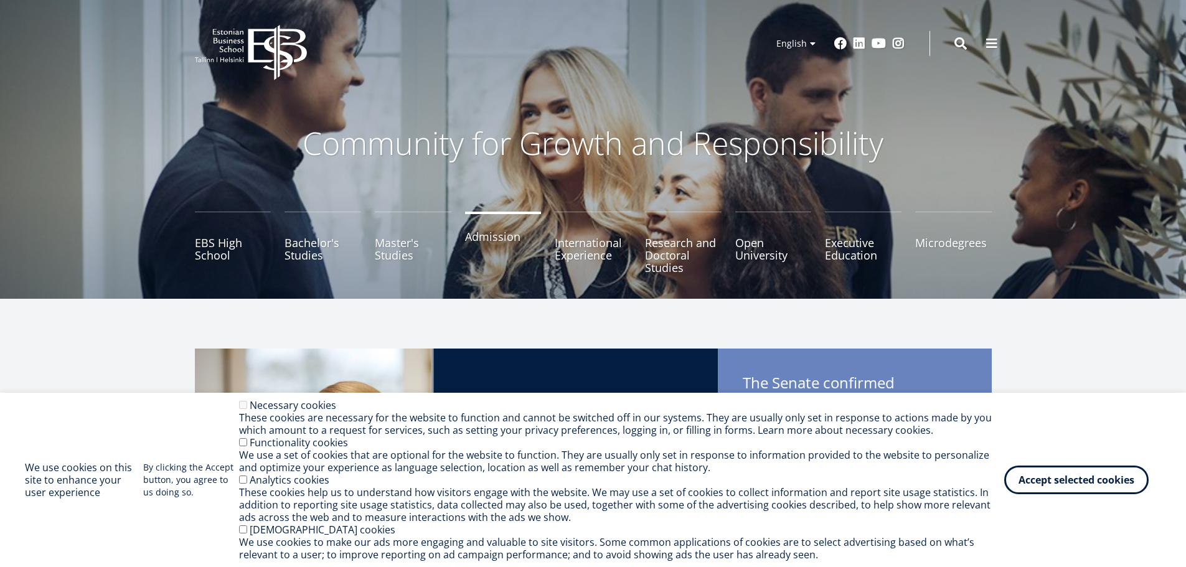
click at [502, 233] on link "Admission" at bounding box center [503, 243] width 77 height 62
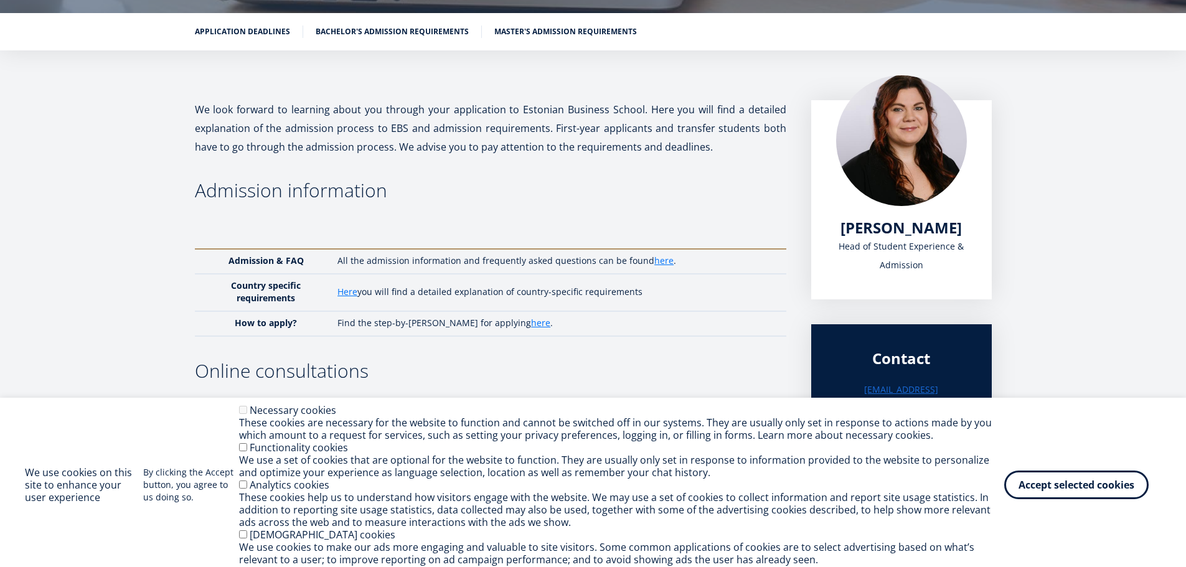
scroll to position [187, 0]
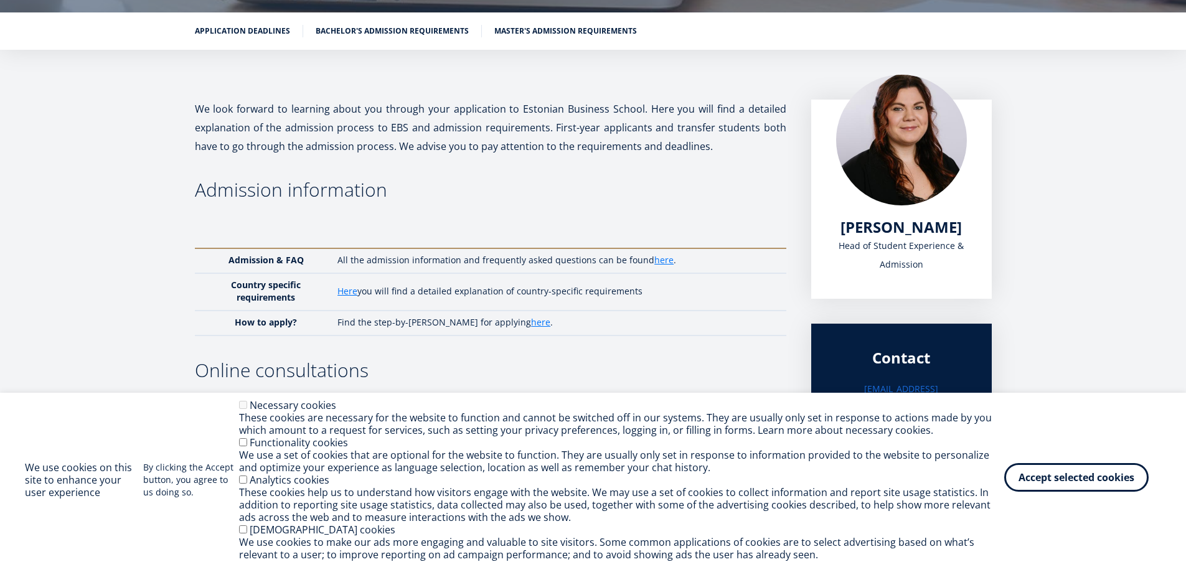
click at [1103, 487] on button "Accept selected cookies" at bounding box center [1076, 477] width 144 height 29
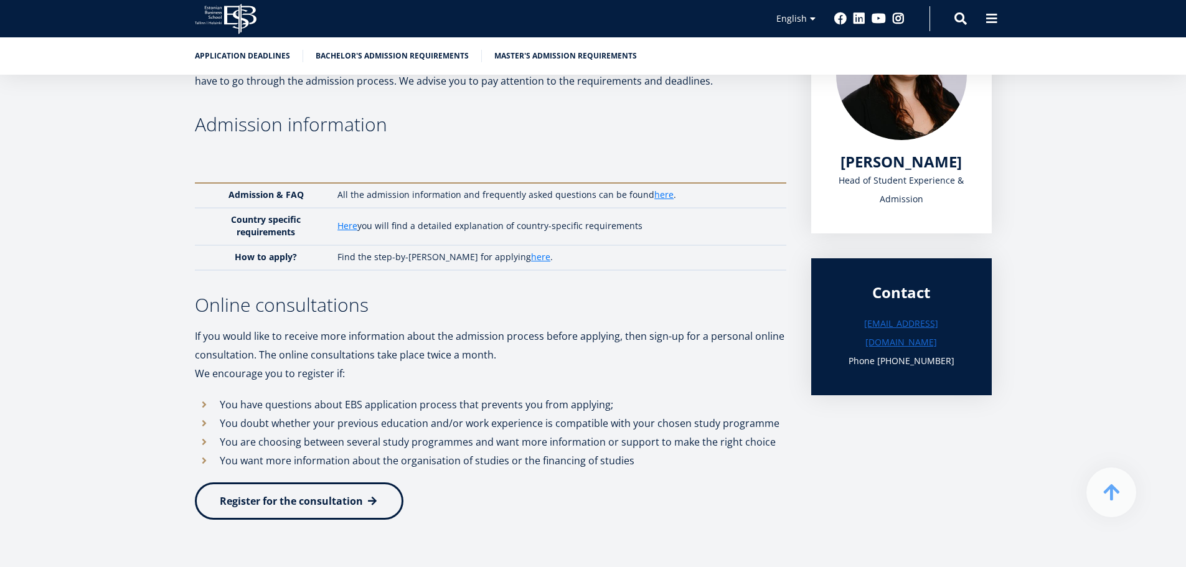
scroll to position [249, 0]
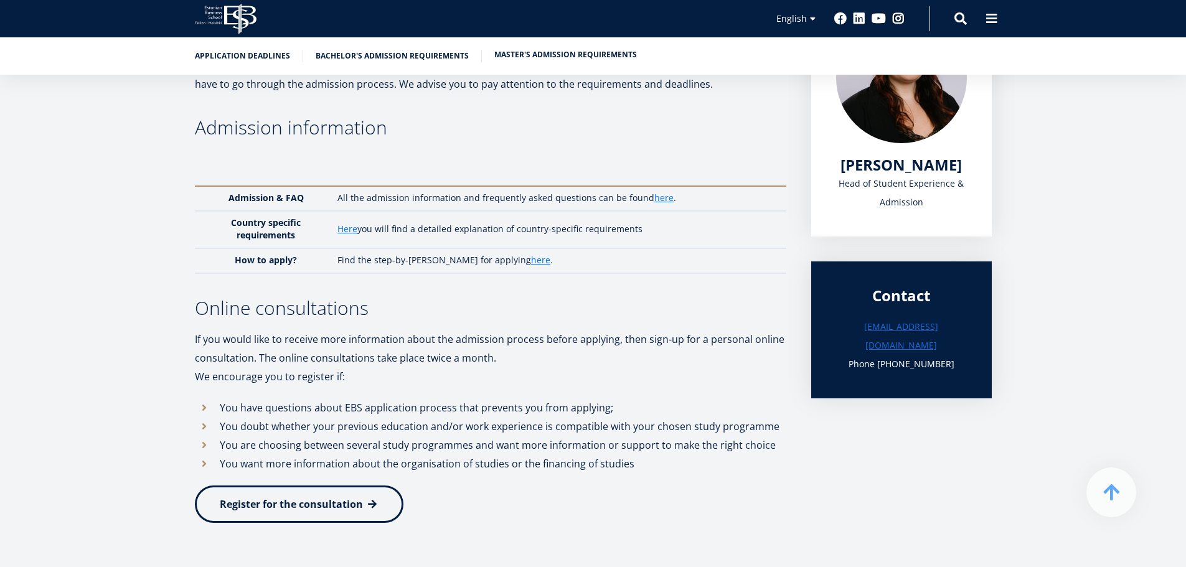
click at [541, 55] on link "Master's admission requirements" at bounding box center [565, 55] width 143 height 12
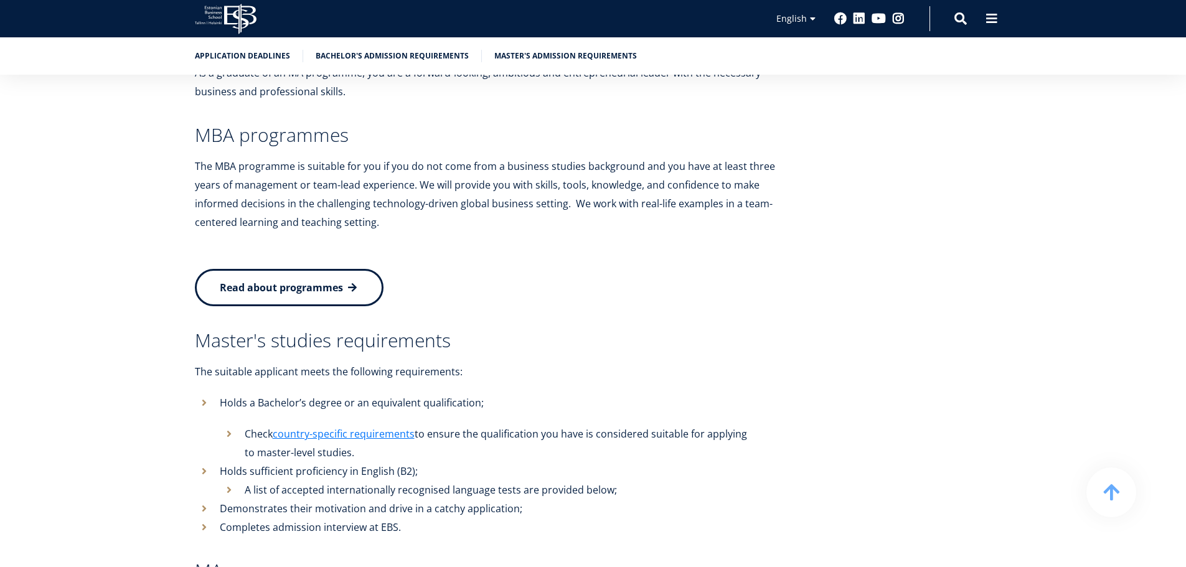
scroll to position [2666, 0]
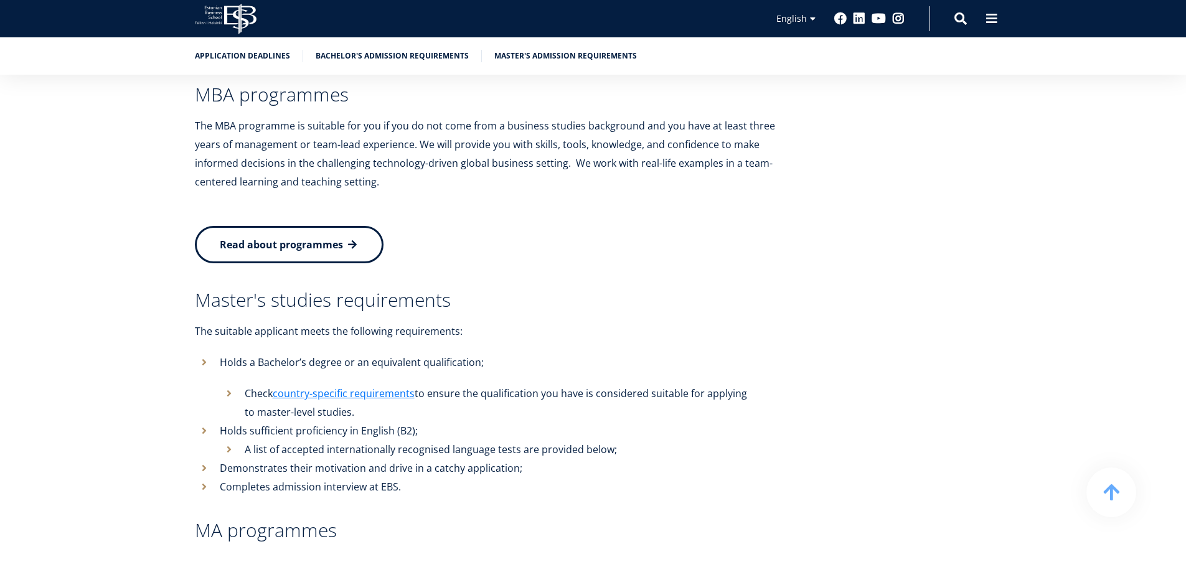
click at [288, 226] on link "Read about programmes" at bounding box center [289, 244] width 189 height 37
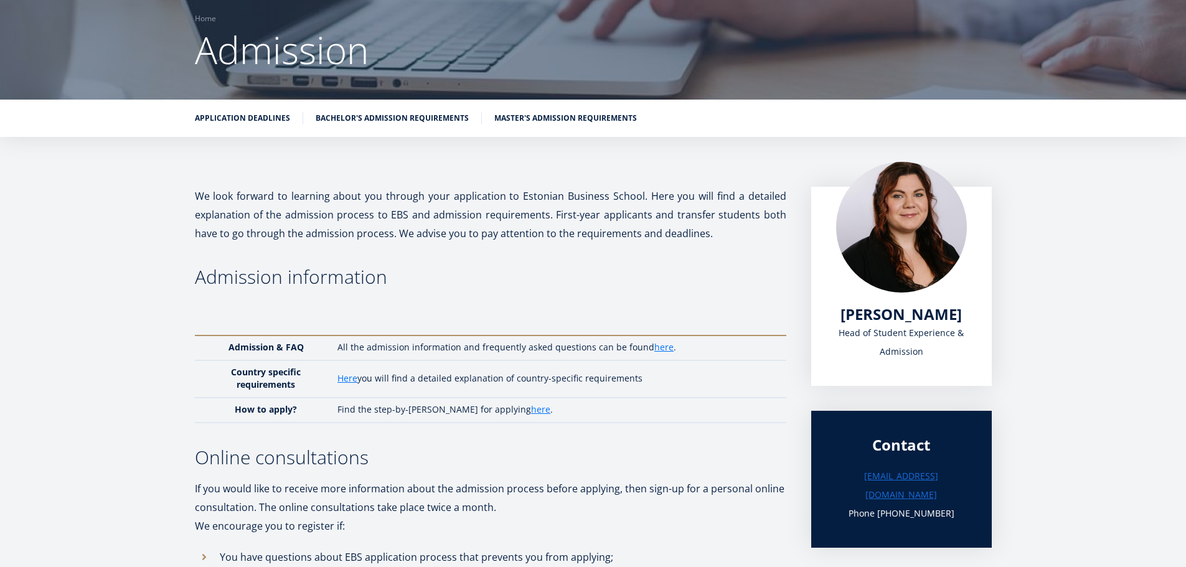
scroll to position [95, 0]
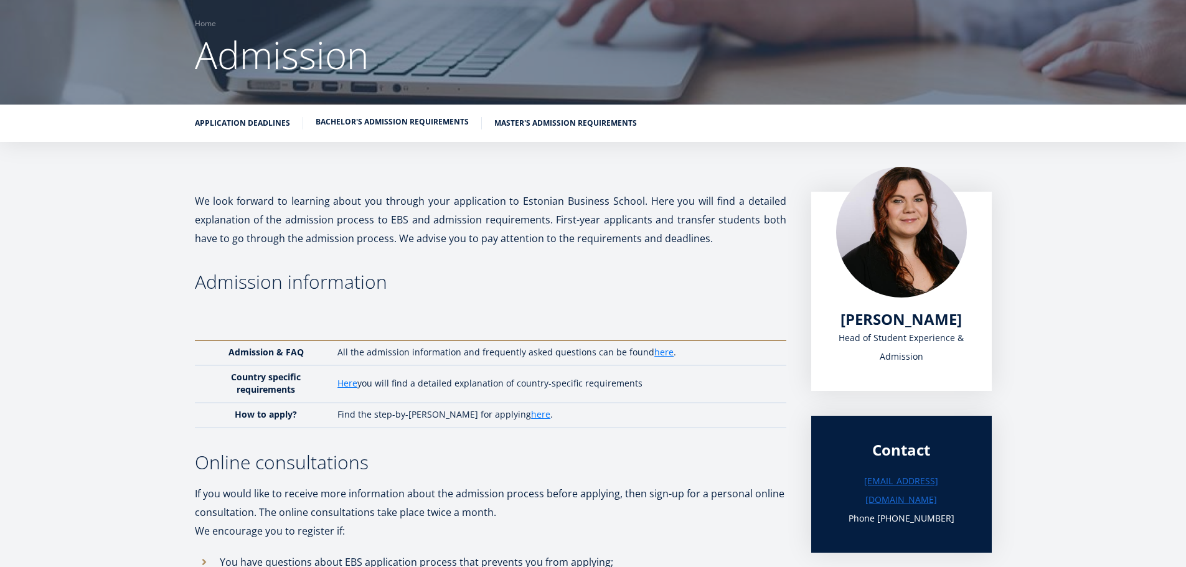
click at [403, 126] on link "Bachelor's admission requirements" at bounding box center [392, 122] width 153 height 12
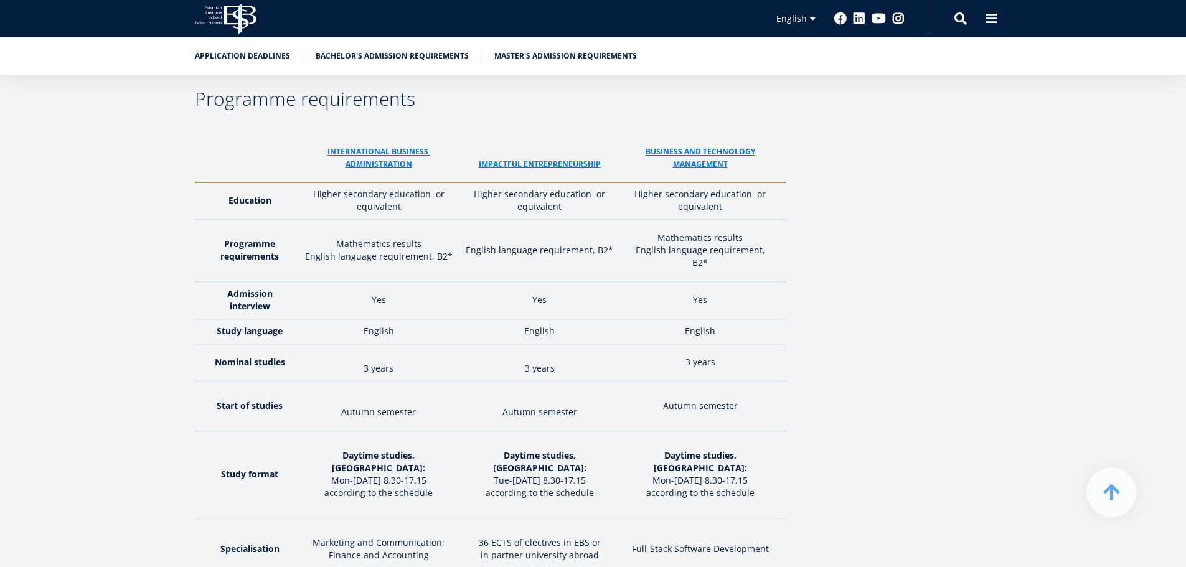
scroll to position [1813, 0]
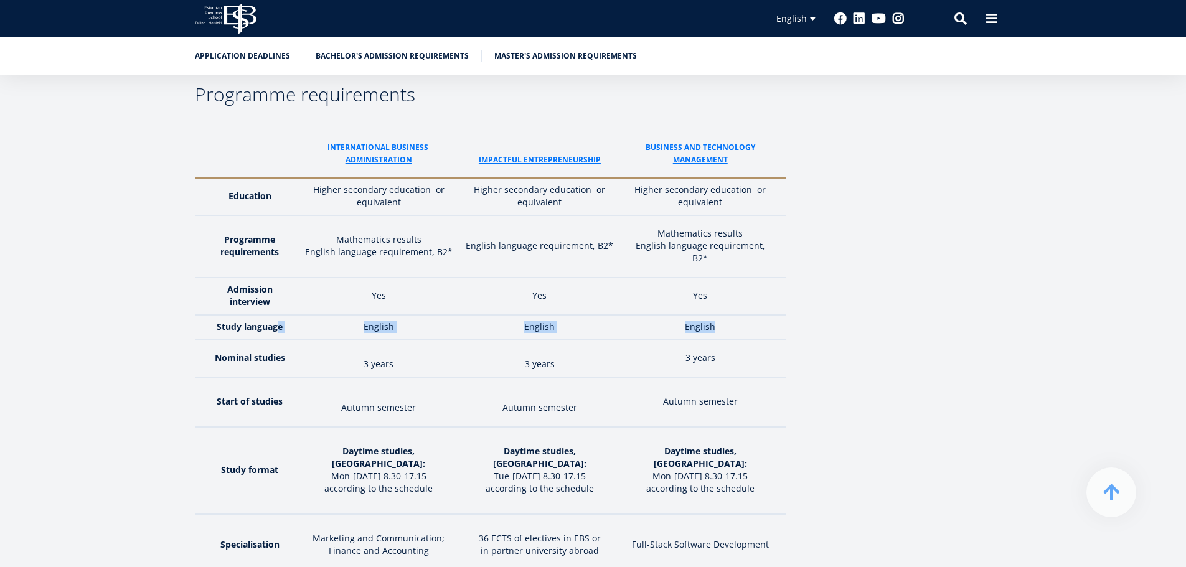
drag, startPoint x: 310, startPoint y: 270, endPoint x: 721, endPoint y: 266, distance: 411.5
click at [721, 315] on tr "Study language English English English" at bounding box center [490, 327] width 591 height 25
drag, startPoint x: 476, startPoint y: 200, endPoint x: 639, endPoint y: 197, distance: 163.1
click at [639, 215] on tr "Programme requirements Mathematics results English language requirement, B2* En…" at bounding box center [490, 246] width 591 height 62
click at [639, 240] on p "English language requirement, B2*" at bounding box center [700, 252] width 147 height 25
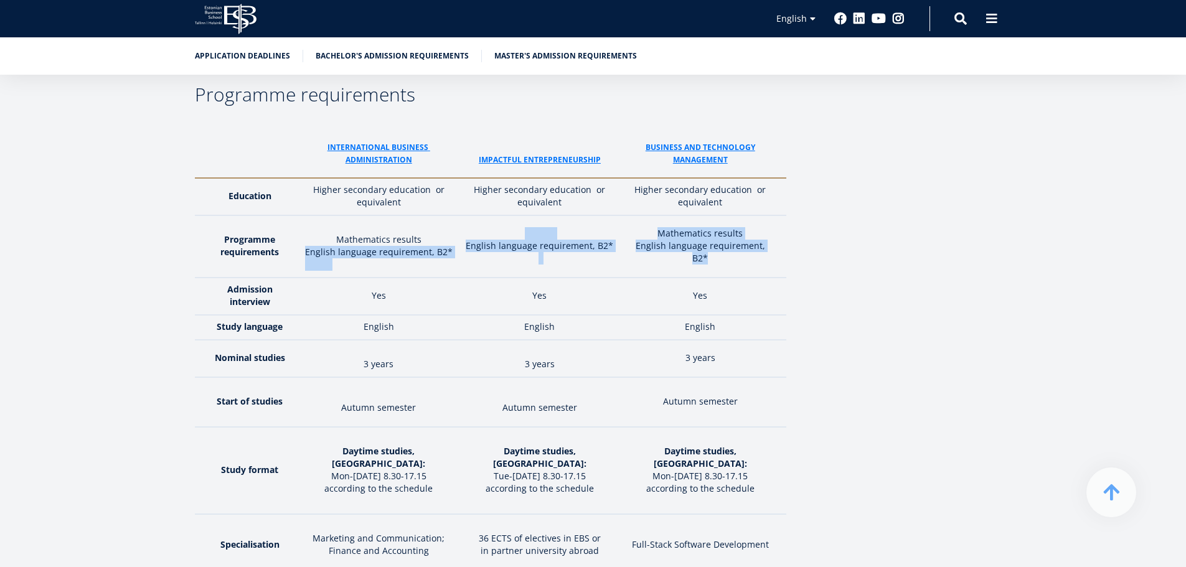
drag, startPoint x: 312, startPoint y: 208, endPoint x: 749, endPoint y: 212, distance: 437.0
click at [749, 215] on tr "Programme requirements Mathematics results English language requirement, B2* En…" at bounding box center [490, 246] width 591 height 62
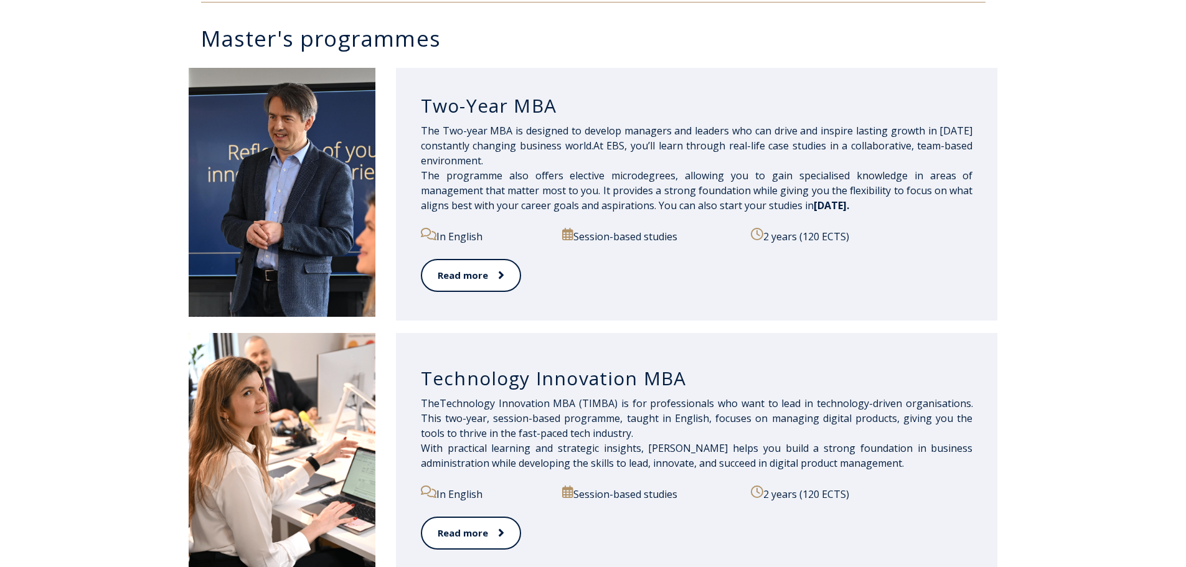
drag, startPoint x: 732, startPoint y: 202, endPoint x: 799, endPoint y: 199, distance: 67.3
click at [799, 199] on span "You can also start your studies in [DATE]." at bounding box center [754, 206] width 190 height 14
click at [873, 206] on p "The Two-year MBA is designed to develop managers and leaders who can drive and …" at bounding box center [697, 168] width 552 height 90
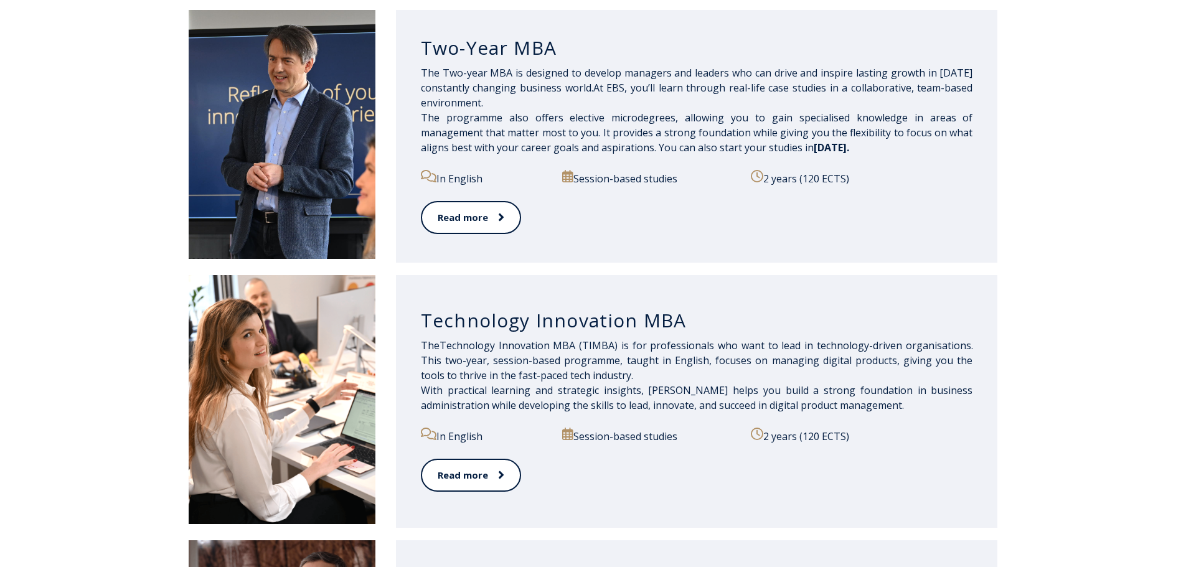
scroll to position [685, 0]
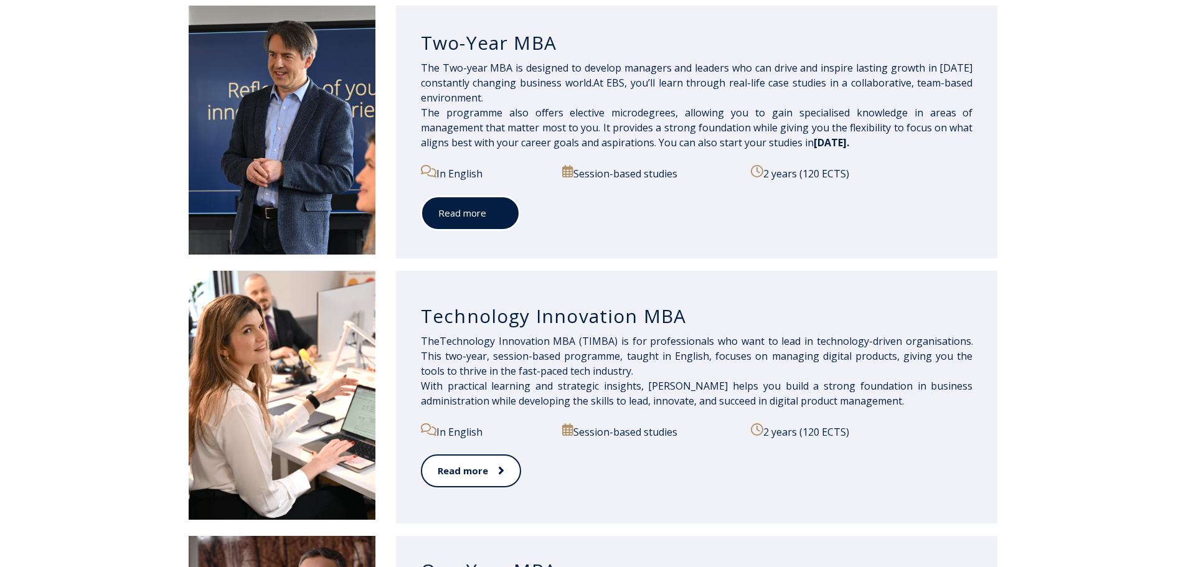
click at [486, 210] on span at bounding box center [494, 213] width 16 height 12
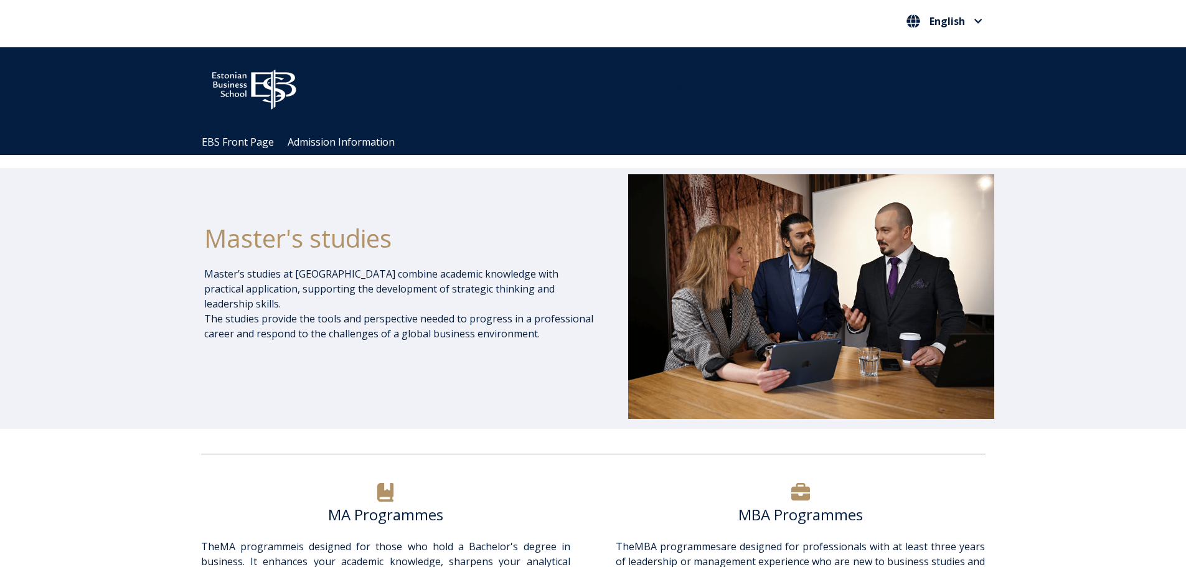
scroll to position [0, 0]
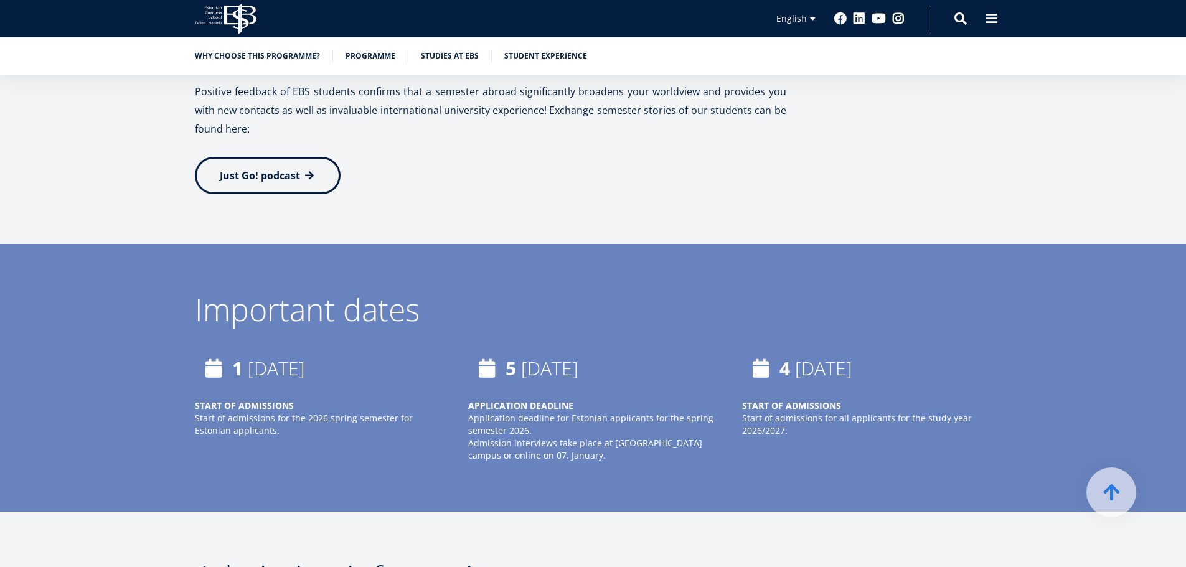
scroll to position [2775, 0]
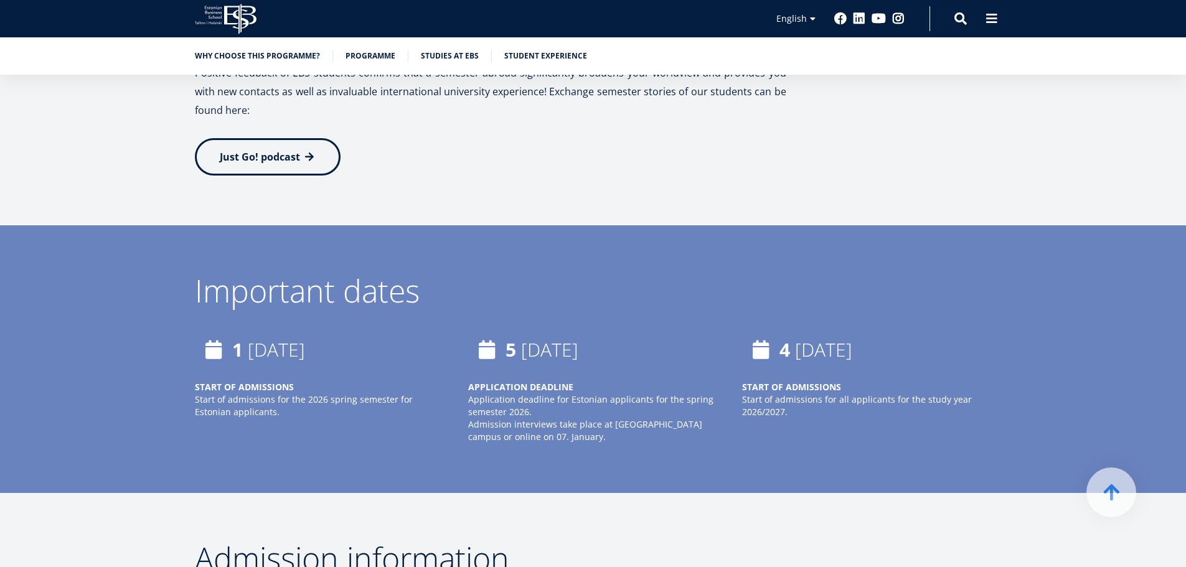
drag, startPoint x: 256, startPoint y: 309, endPoint x: 375, endPoint y: 321, distance: 119.5
click at [375, 331] on div "1 October, 2025" at bounding box center [319, 349] width 249 height 37
drag, startPoint x: 184, startPoint y: 355, endPoint x: 335, endPoint y: 376, distance: 152.7
click at [335, 376] on div "1 October, 2025 START OF ADMISSIONS Start of admissions for the 2026 spring sem…" at bounding box center [307, 387] width 274 height 112
click at [260, 337] on time "October, 2025" at bounding box center [276, 350] width 57 height 26
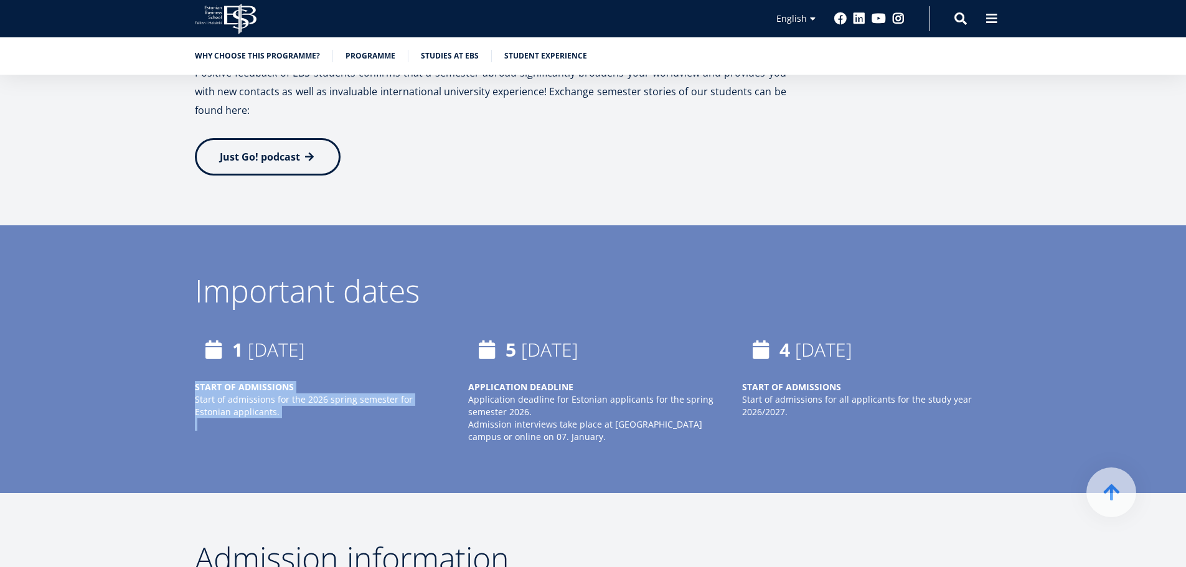
drag, startPoint x: 183, startPoint y: 353, endPoint x: 368, endPoint y: 389, distance: 189.0
click at [368, 389] on div "1 October, 2025 START OF ADMISSIONS Start of admissions for the 2026 spring sem…" at bounding box center [307, 387] width 274 height 112
click at [368, 393] on p "Start of admissions for the 2026 spring semester for Estonian applicants." at bounding box center [319, 411] width 249 height 37
click at [416, 393] on p "Start of admissions for the 2026 spring semester for Estonian applicants." at bounding box center [319, 411] width 249 height 37
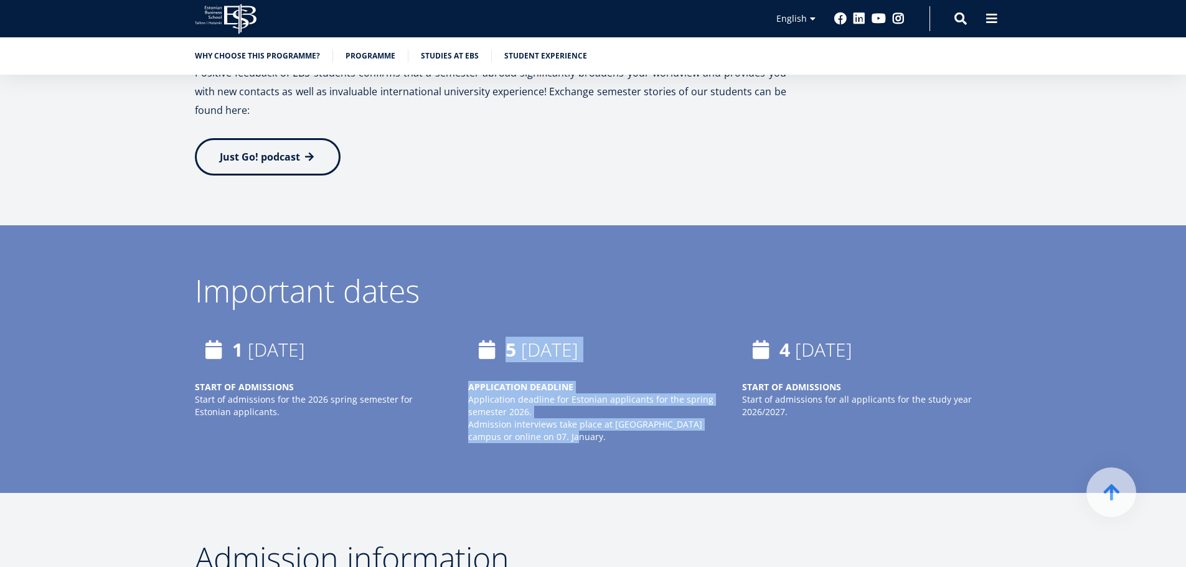
drag, startPoint x: 494, startPoint y: 310, endPoint x: 610, endPoint y: 400, distance: 146.8
click at [610, 400] on div "5 January, 2026 APPLICATION DEADLINE Application deadline for Estonian applican…" at bounding box center [592, 387] width 249 height 112
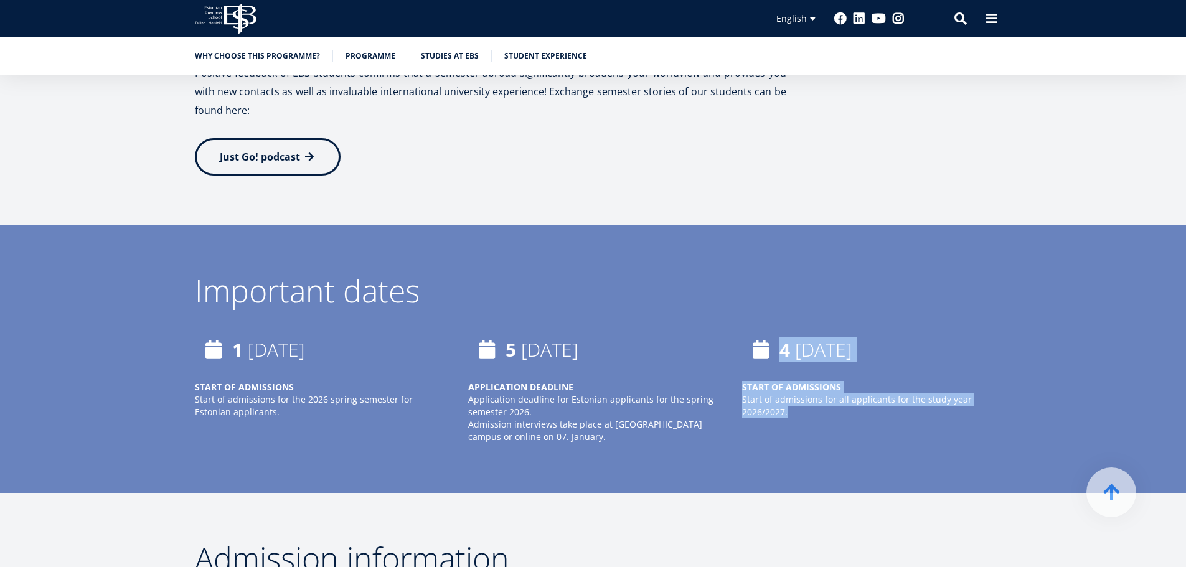
drag, startPoint x: 749, startPoint y: 308, endPoint x: 800, endPoint y: 387, distance: 94.1
click at [800, 387] on div "4 August, 2025 START OF ADMISSIONS Start of admissions for all applicants for t…" at bounding box center [854, 387] width 274 height 112
click at [886, 386] on div "4 August, 2025 START OF ADMISSIONS Start of admissions for all applicants for t…" at bounding box center [854, 387] width 274 height 112
drag, startPoint x: 885, startPoint y: 314, endPoint x: 908, endPoint y: 317, distance: 22.6
click at [909, 331] on div "4 August, 2025" at bounding box center [866, 349] width 249 height 37
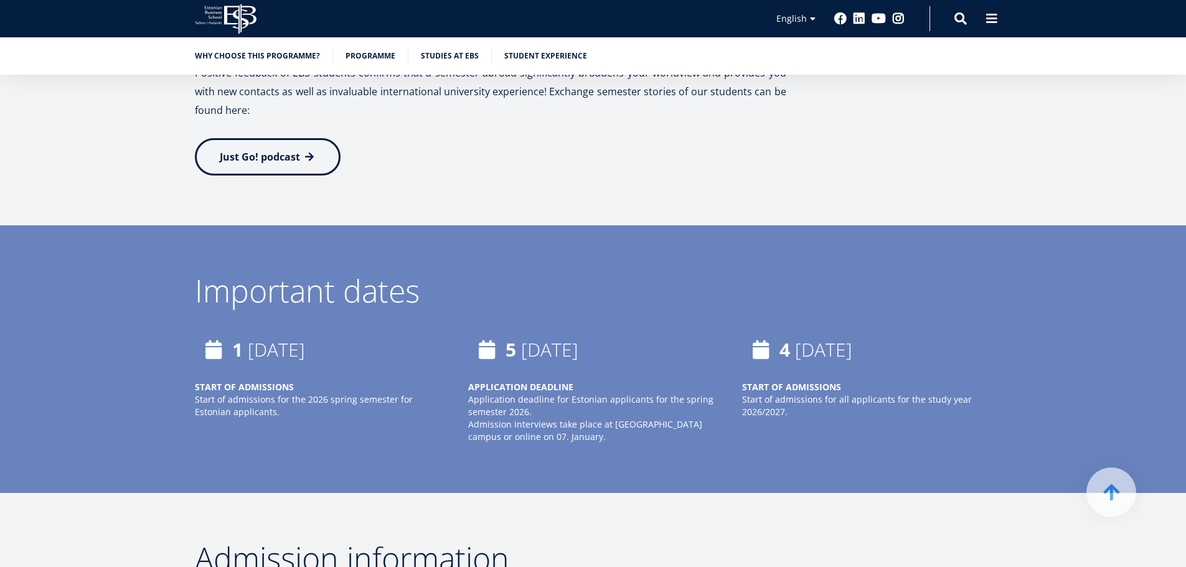
drag, startPoint x: 908, startPoint y: 317, endPoint x: 883, endPoint y: 314, distance: 24.6
click at [883, 331] on div "4 August, 2025" at bounding box center [866, 349] width 249 height 37
click at [852, 337] on time "August, 2025" at bounding box center [823, 350] width 57 height 26
drag, startPoint x: 339, startPoint y: 308, endPoint x: 364, endPoint y: 307, distance: 24.9
click at [305, 337] on time "October, 2025" at bounding box center [276, 350] width 57 height 26
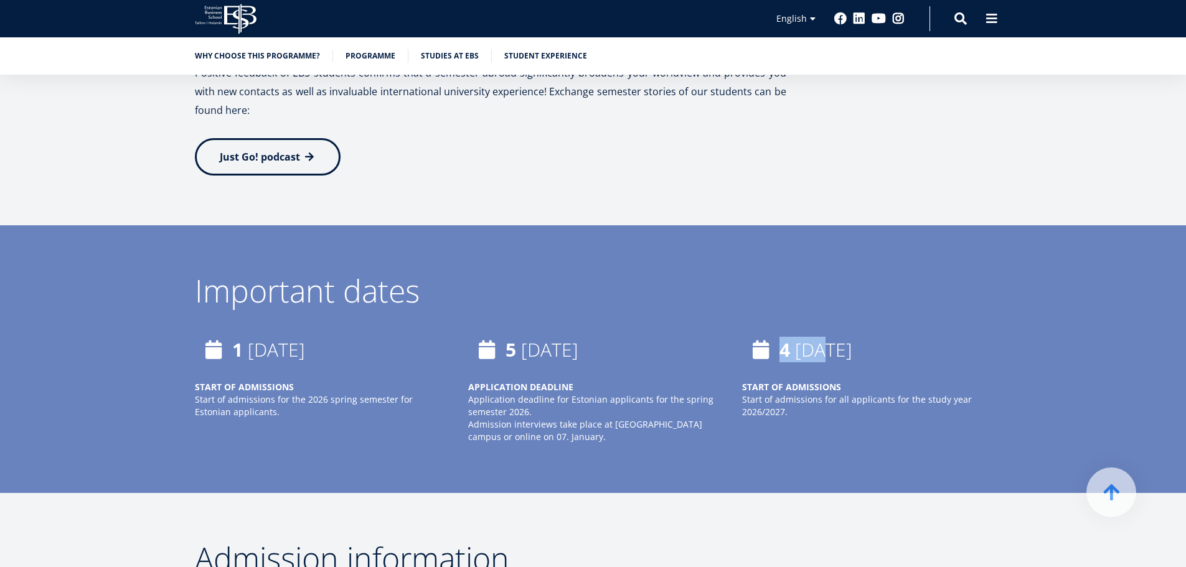
drag, startPoint x: 830, startPoint y: 317, endPoint x: 912, endPoint y: 324, distance: 82.4
click at [912, 331] on div "4 August, 2025" at bounding box center [866, 349] width 249 height 37
drag, startPoint x: 334, startPoint y: 313, endPoint x: 377, endPoint y: 312, distance: 43.0
click at [377, 331] on div "1 October, 2025" at bounding box center [319, 349] width 249 height 37
drag, startPoint x: 859, startPoint y: 317, endPoint x: 896, endPoint y: 312, distance: 37.0
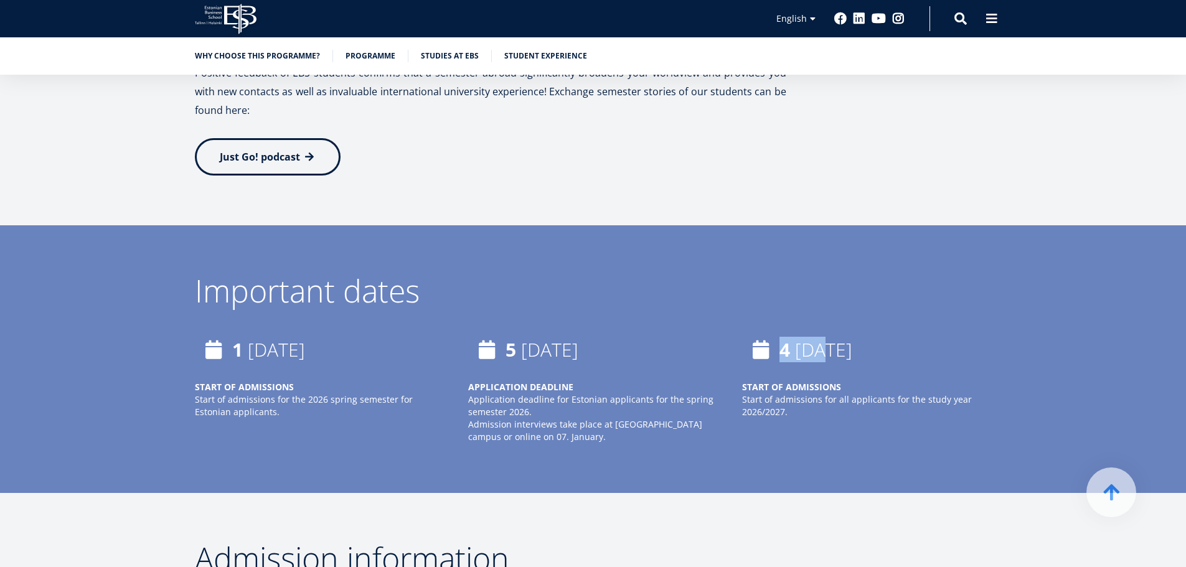
click at [852, 337] on time "August, 2025" at bounding box center [823, 350] width 57 height 26
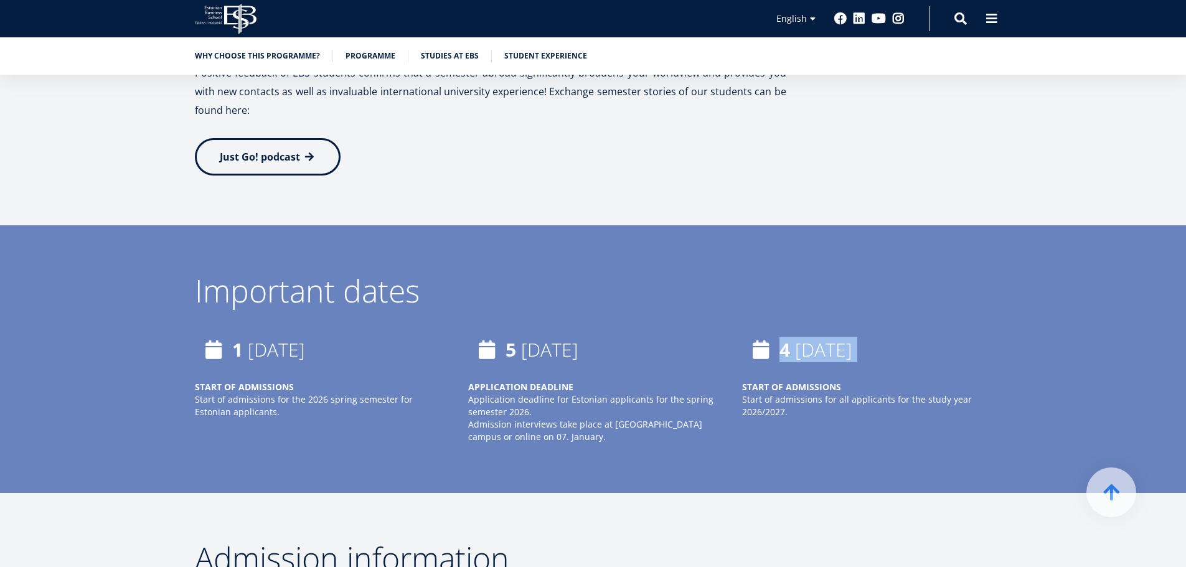
click at [827, 337] on time "August, 2025" at bounding box center [823, 350] width 57 height 26
click at [796, 393] on p "Start of admissions for all applicants for the study year 2026/2027." at bounding box center [866, 405] width 249 height 25
drag, startPoint x: 743, startPoint y: 378, endPoint x: 782, endPoint y: 379, distance: 39.2
click at [782, 393] on icon "Start of admissions for all applicants for the study year 2026/2027." at bounding box center [857, 405] width 230 height 24
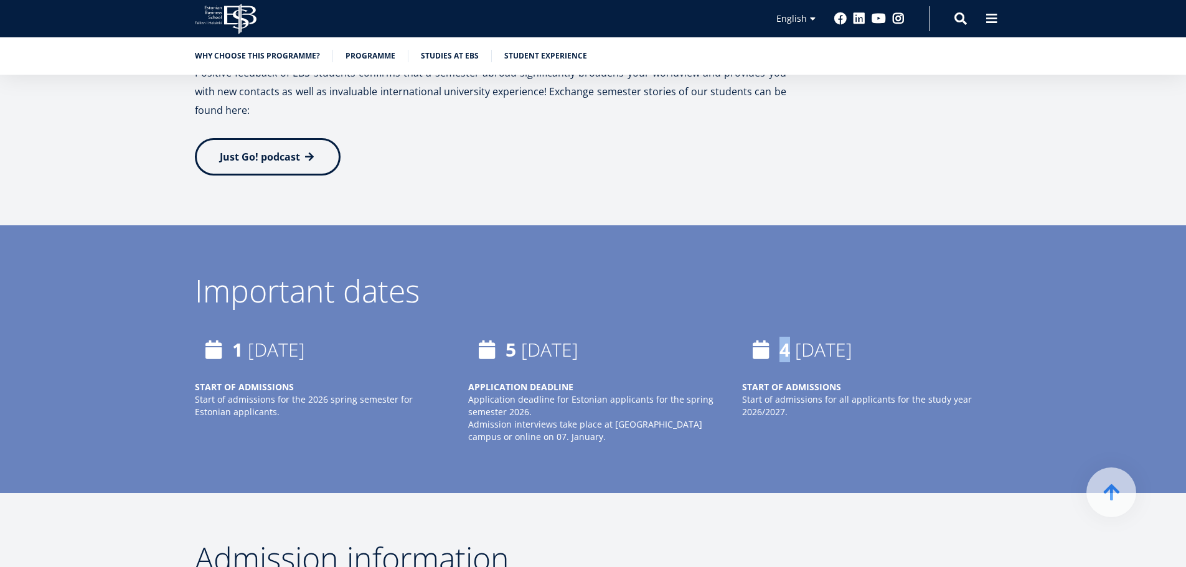
drag, startPoint x: 786, startPoint y: 305, endPoint x: 891, endPoint y: 327, distance: 108.2
click at [891, 331] on div "4 August, 2025" at bounding box center [866, 349] width 249 height 37
drag, startPoint x: 258, startPoint y: 304, endPoint x: 271, endPoint y: 323, distance: 23.7
click at [334, 337] on div "1 October, 2025 START OF ADMISSIONS Start of admissions for the 2026 spring sem…" at bounding box center [319, 381] width 249 height 100
drag, startPoint x: 234, startPoint y: 315, endPoint x: 259, endPoint y: 318, distance: 25.1
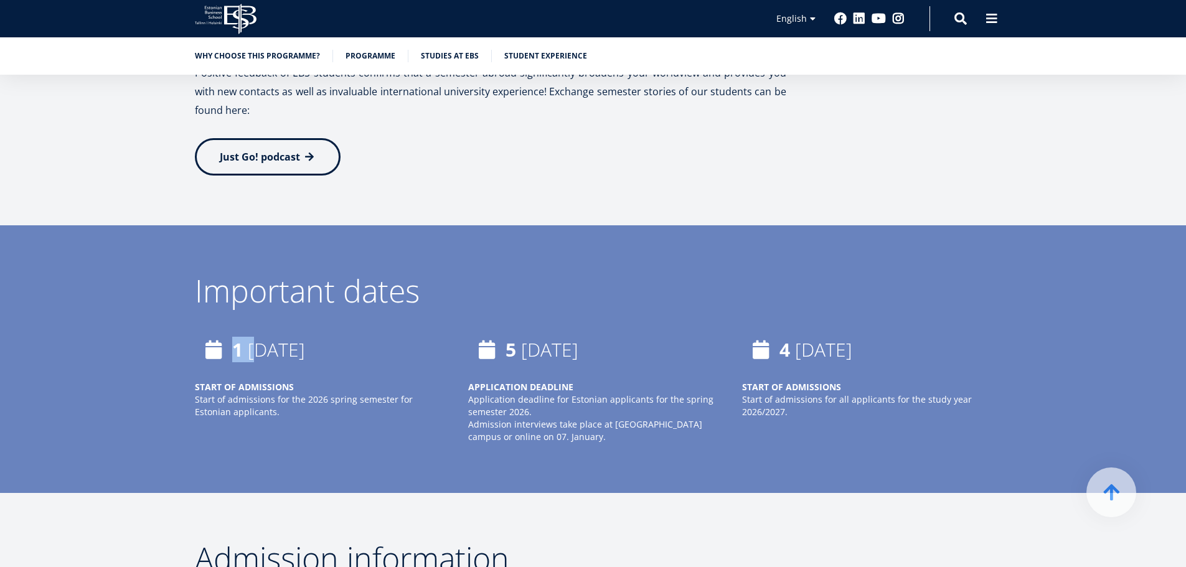
click at [262, 337] on span "1 October, 2025" at bounding box center [268, 349] width 73 height 25
click at [847, 393] on icon "Start of admissions for all applicants for the study year 2026/2027." at bounding box center [857, 405] width 230 height 24
click at [331, 393] on p "Start of admissions for the 2026 spring semester for Estonian applicants." at bounding box center [319, 411] width 249 height 37
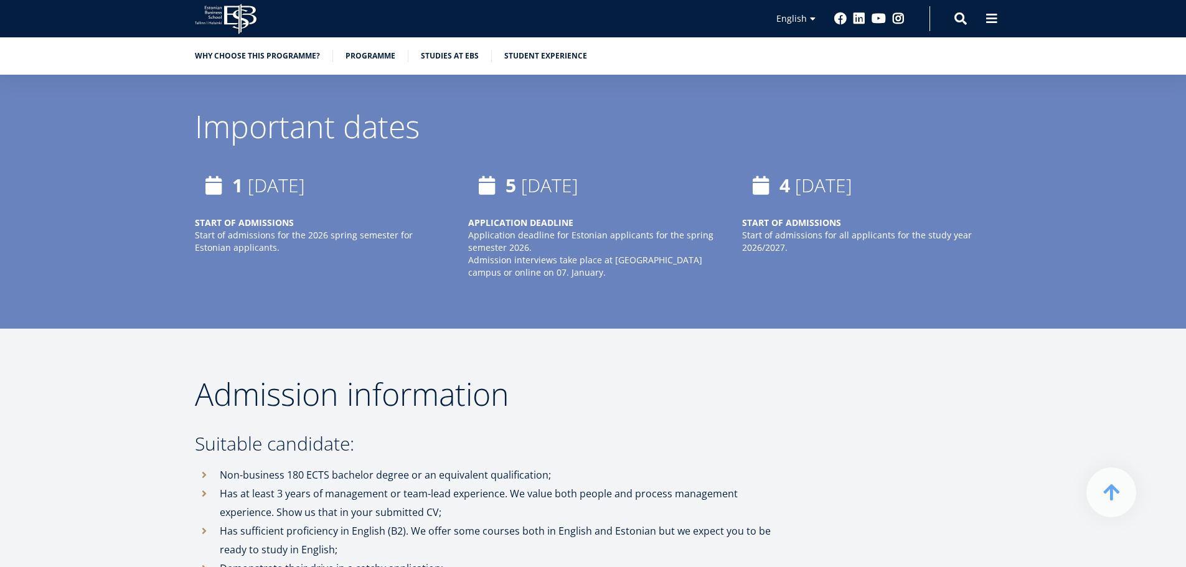
scroll to position [3024, 0]
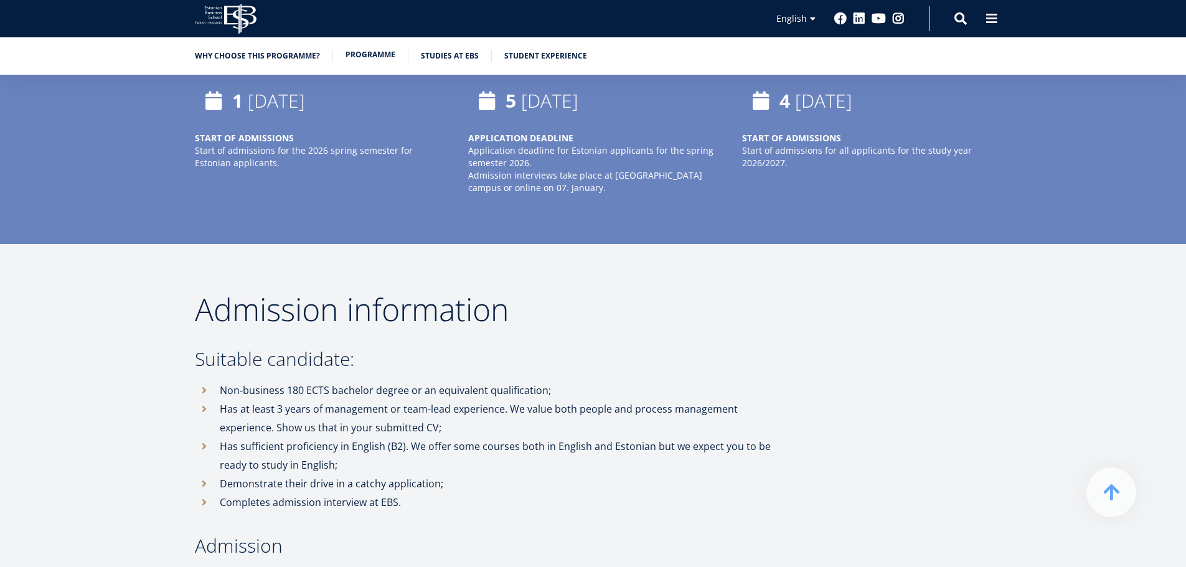
click at [365, 59] on link "Programme" at bounding box center [370, 55] width 50 height 12
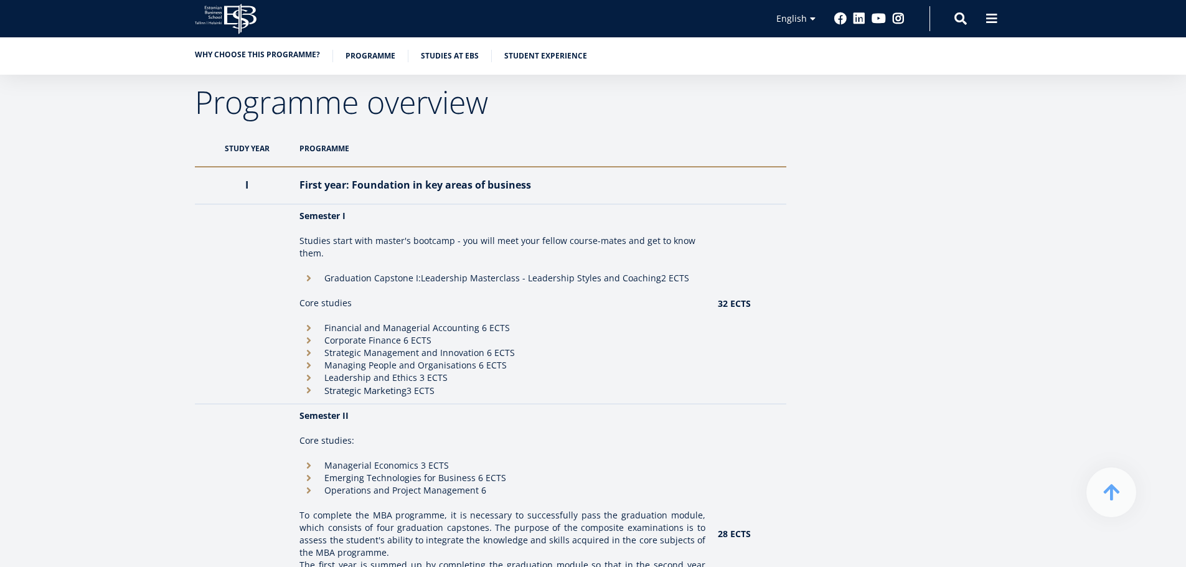
click at [212, 56] on link "Why choose this programme?" at bounding box center [257, 55] width 125 height 12
